Goal: Navigation & Orientation: Find specific page/section

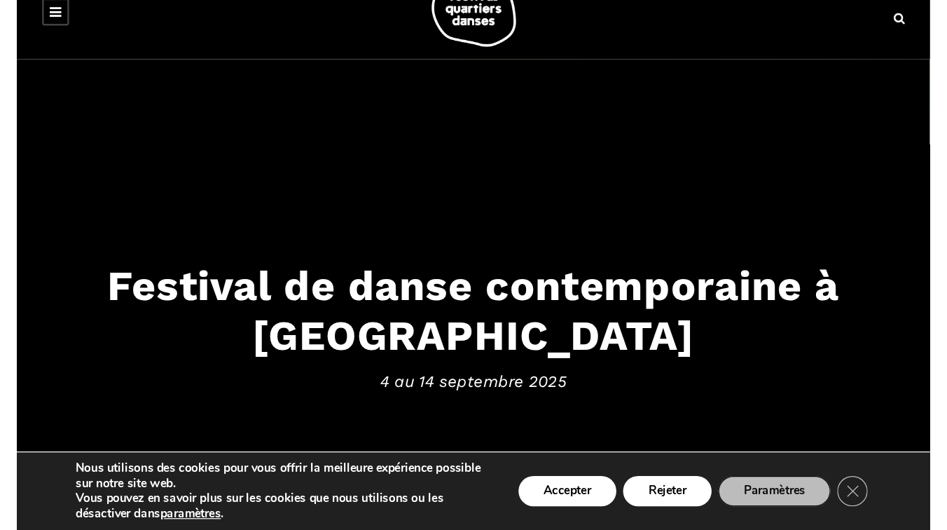
scroll to position [29, 0]
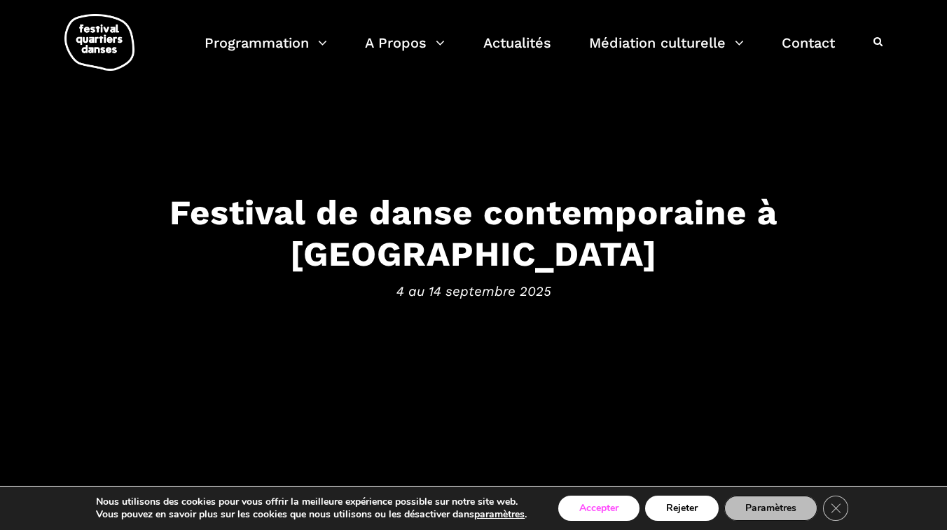
click at [624, 439] on button "Accepter" at bounding box center [598, 507] width 81 height 25
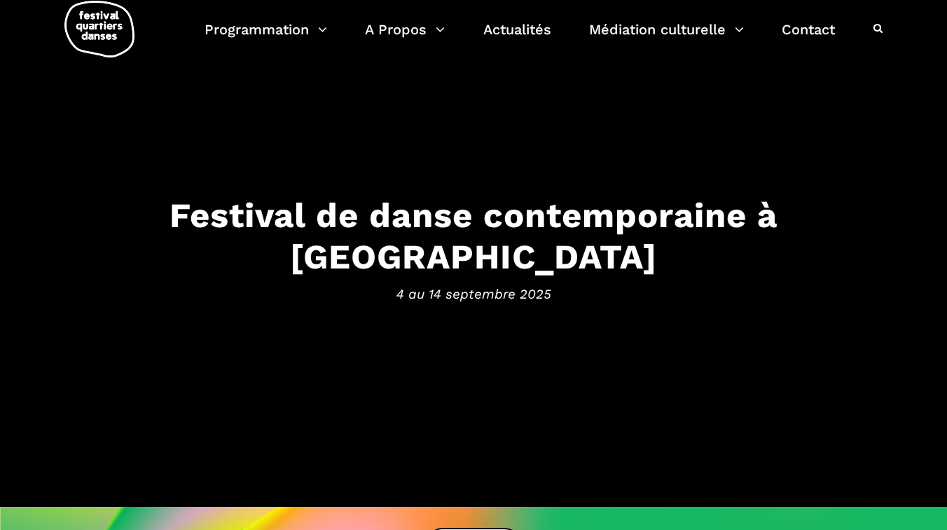
scroll to position [29, 0]
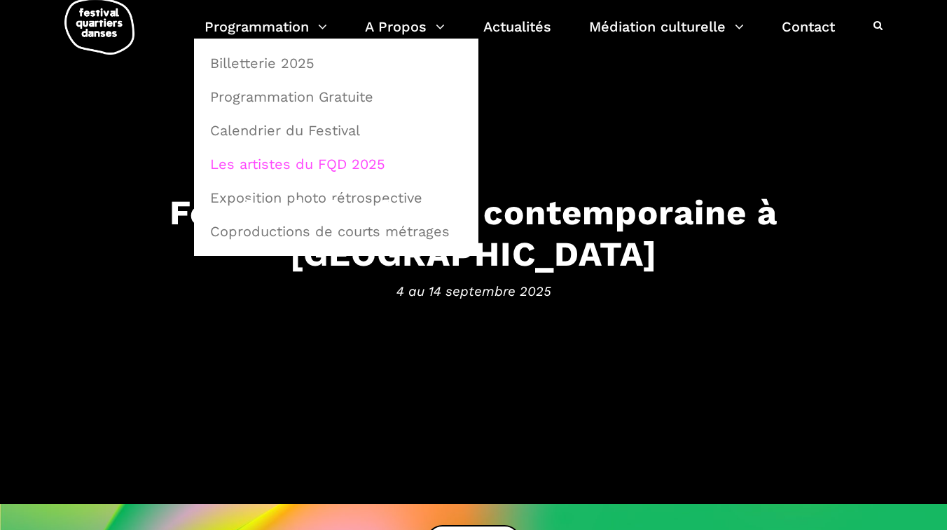
click at [322, 165] on link "Les artistes du FQD 2025" at bounding box center [336, 164] width 269 height 32
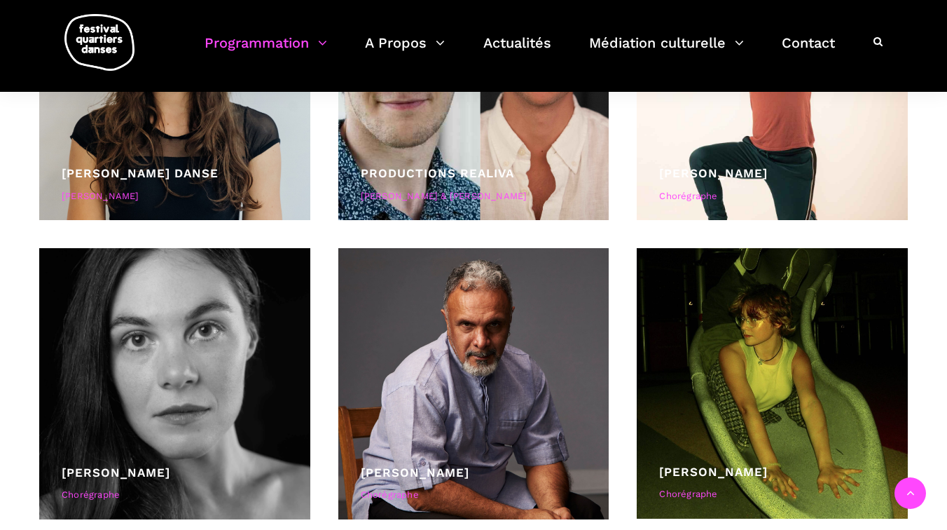
scroll to position [4924, 0]
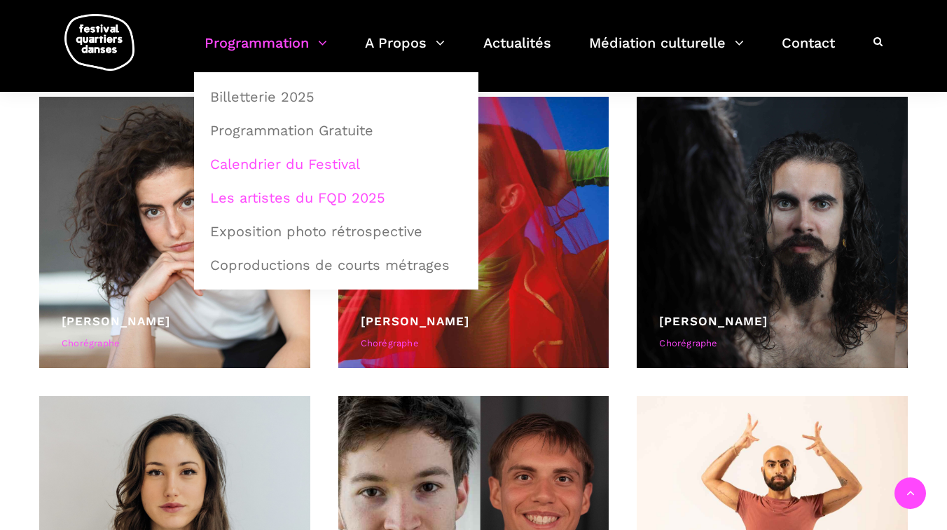
click at [295, 163] on link "Calendrier du Festival" at bounding box center [336, 164] width 269 height 32
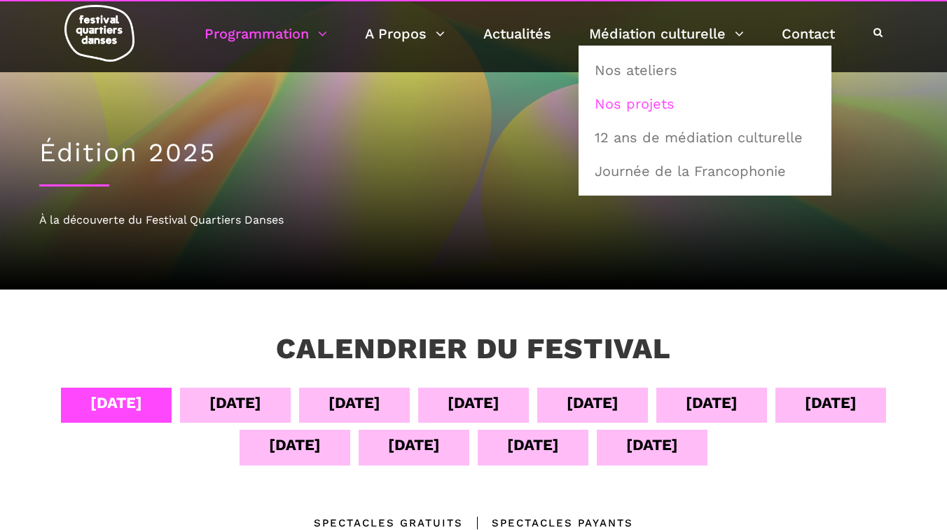
scroll to position [24, 0]
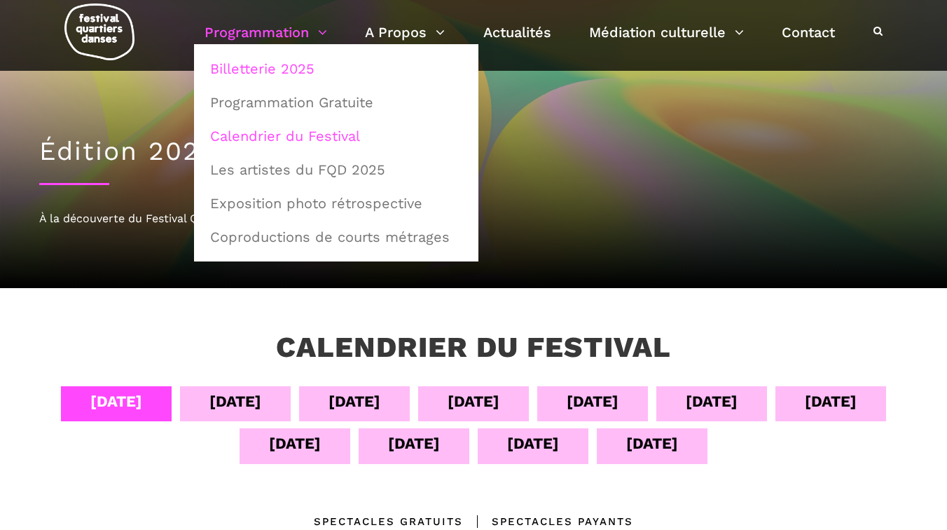
click at [293, 64] on link "Billetterie 2025" at bounding box center [336, 69] width 269 height 32
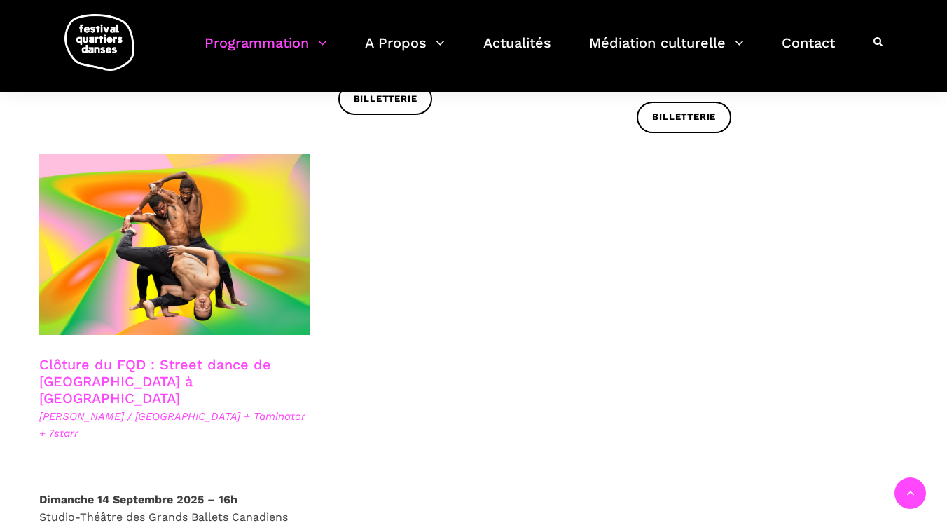
scroll to position [2403, 0]
